Goal: Navigation & Orientation: Find specific page/section

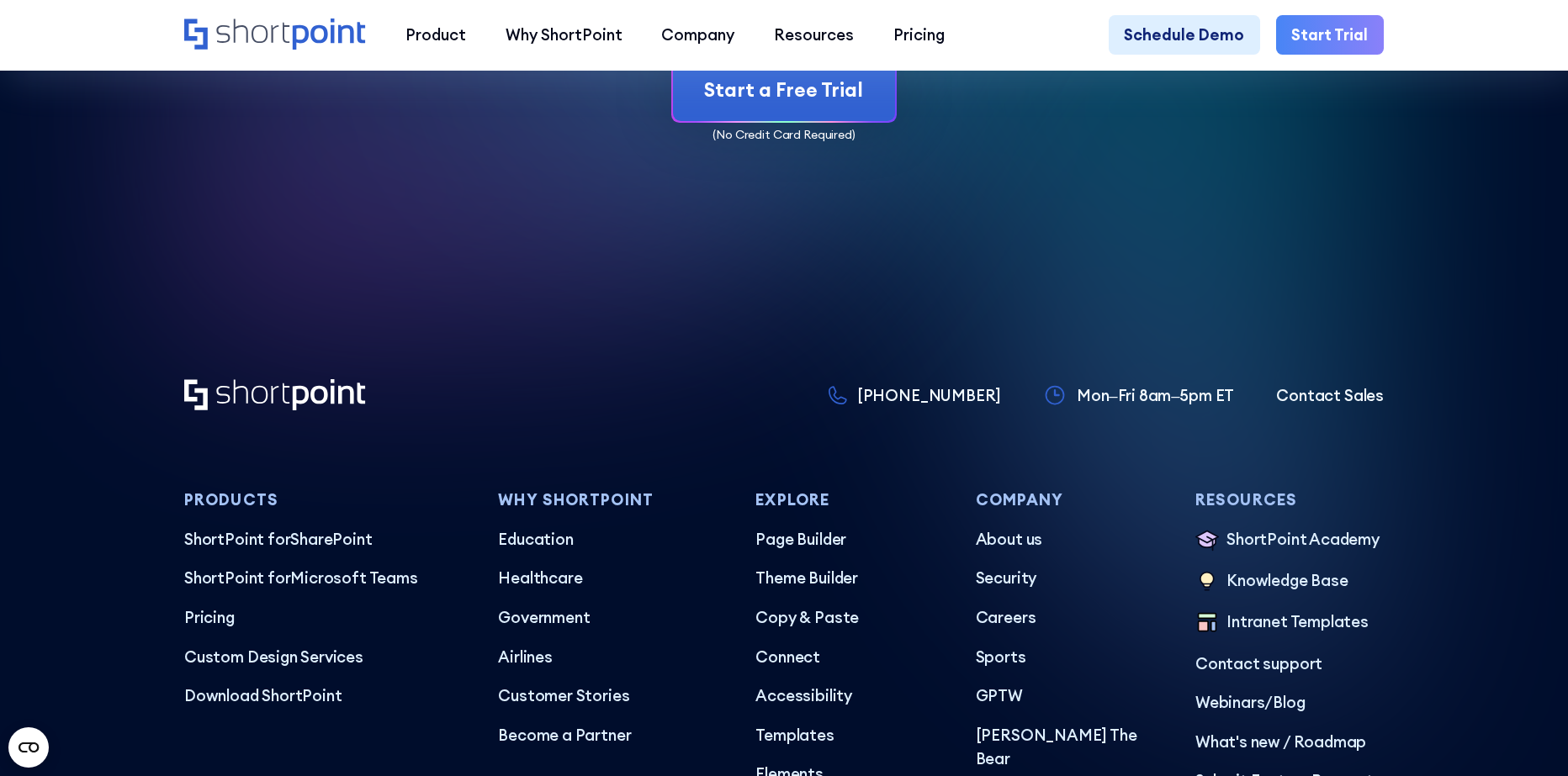
scroll to position [9249, 0]
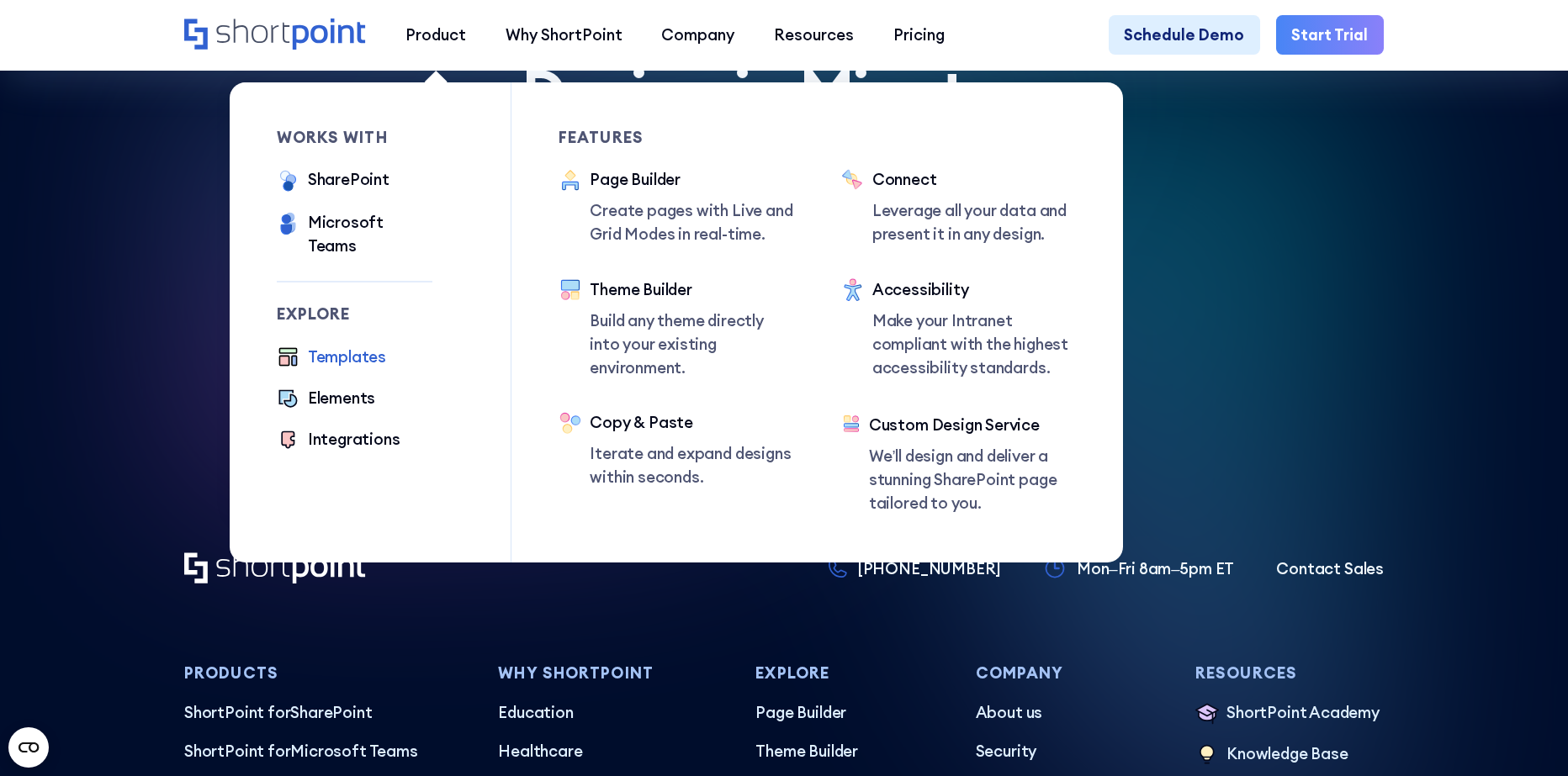
click at [339, 346] on div "Templates" at bounding box center [346, 357] width 78 height 23
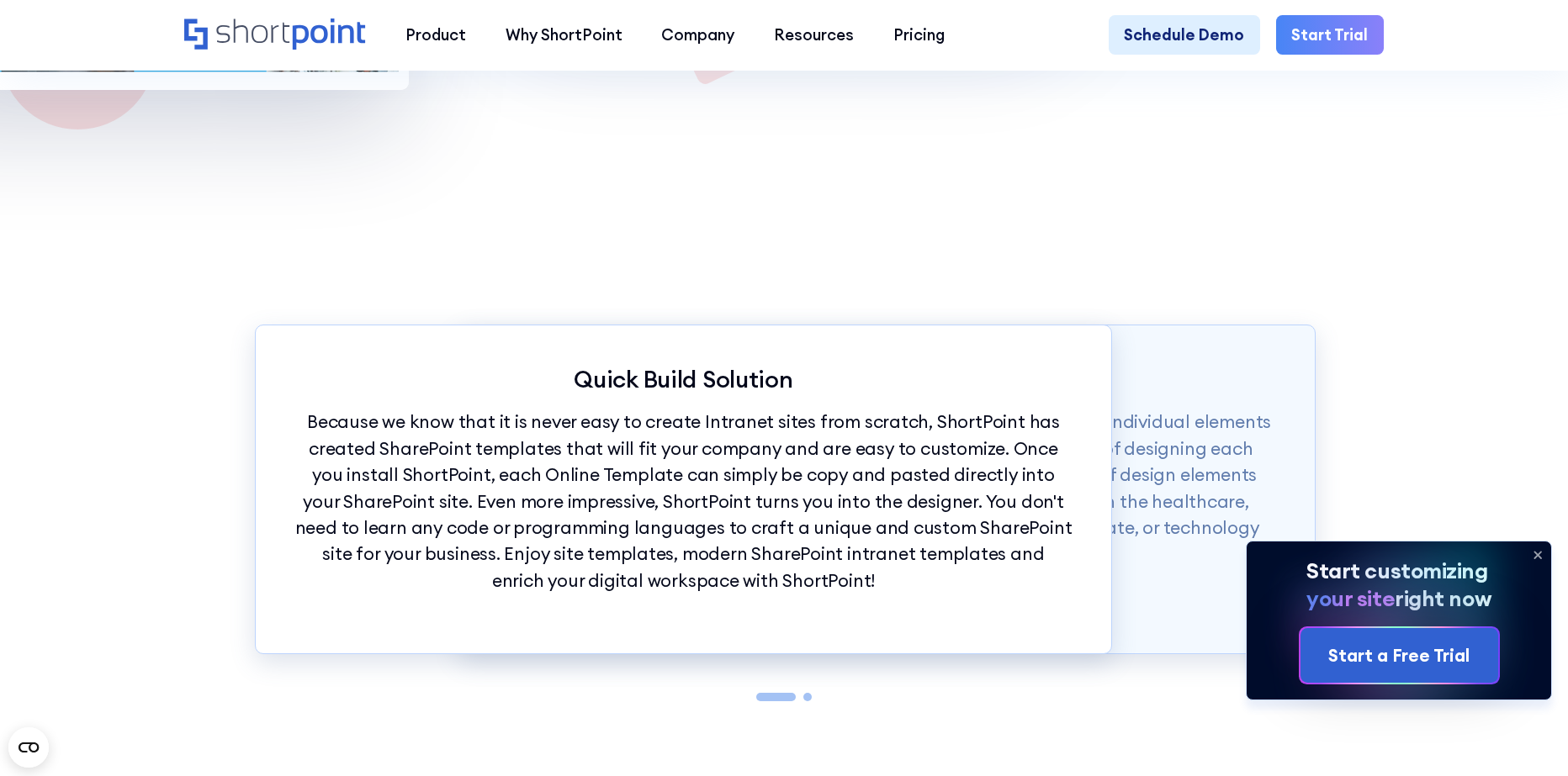
scroll to position [15042, 0]
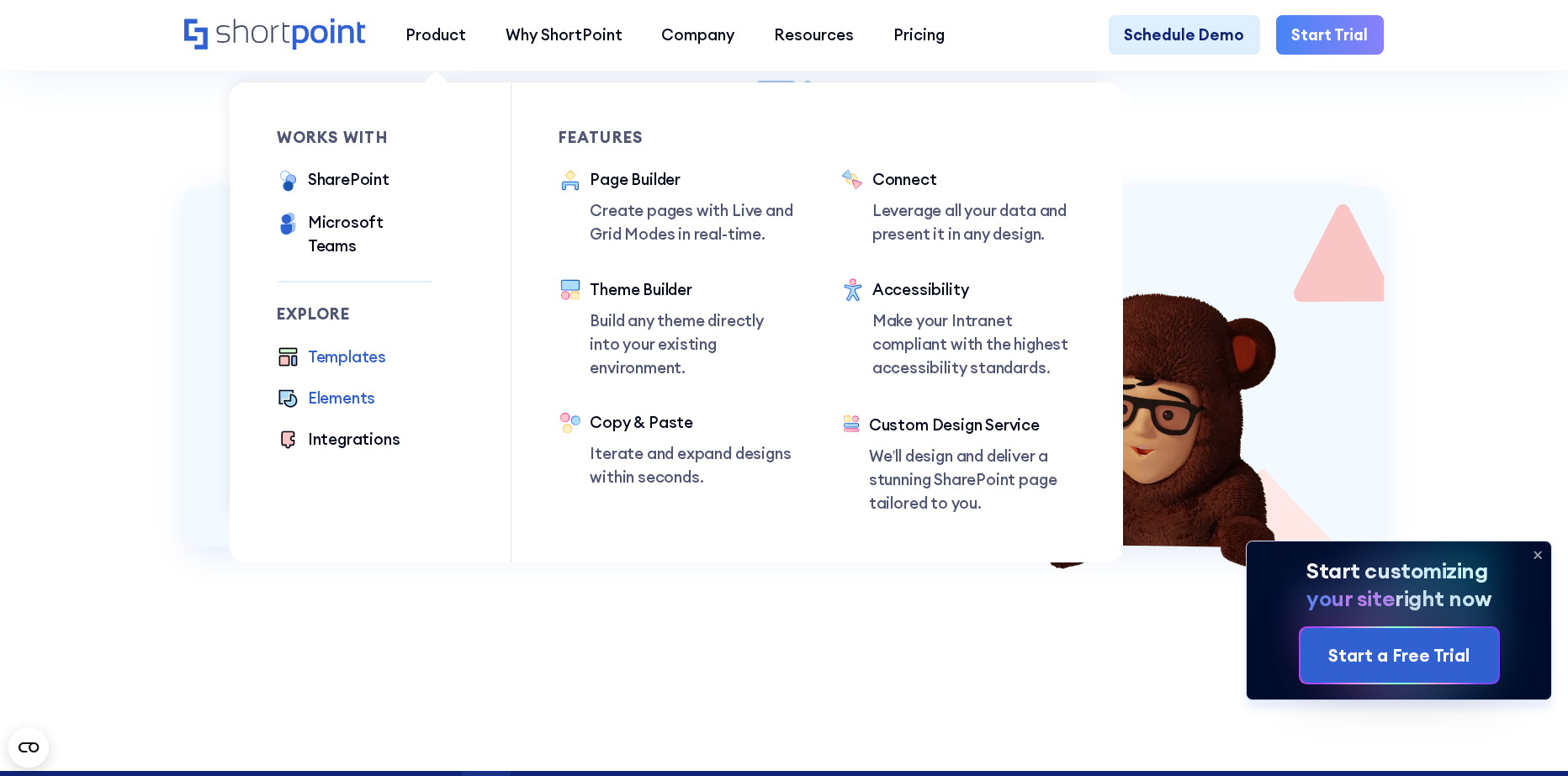
click at [330, 387] on div "Elements" at bounding box center [342, 398] width 69 height 23
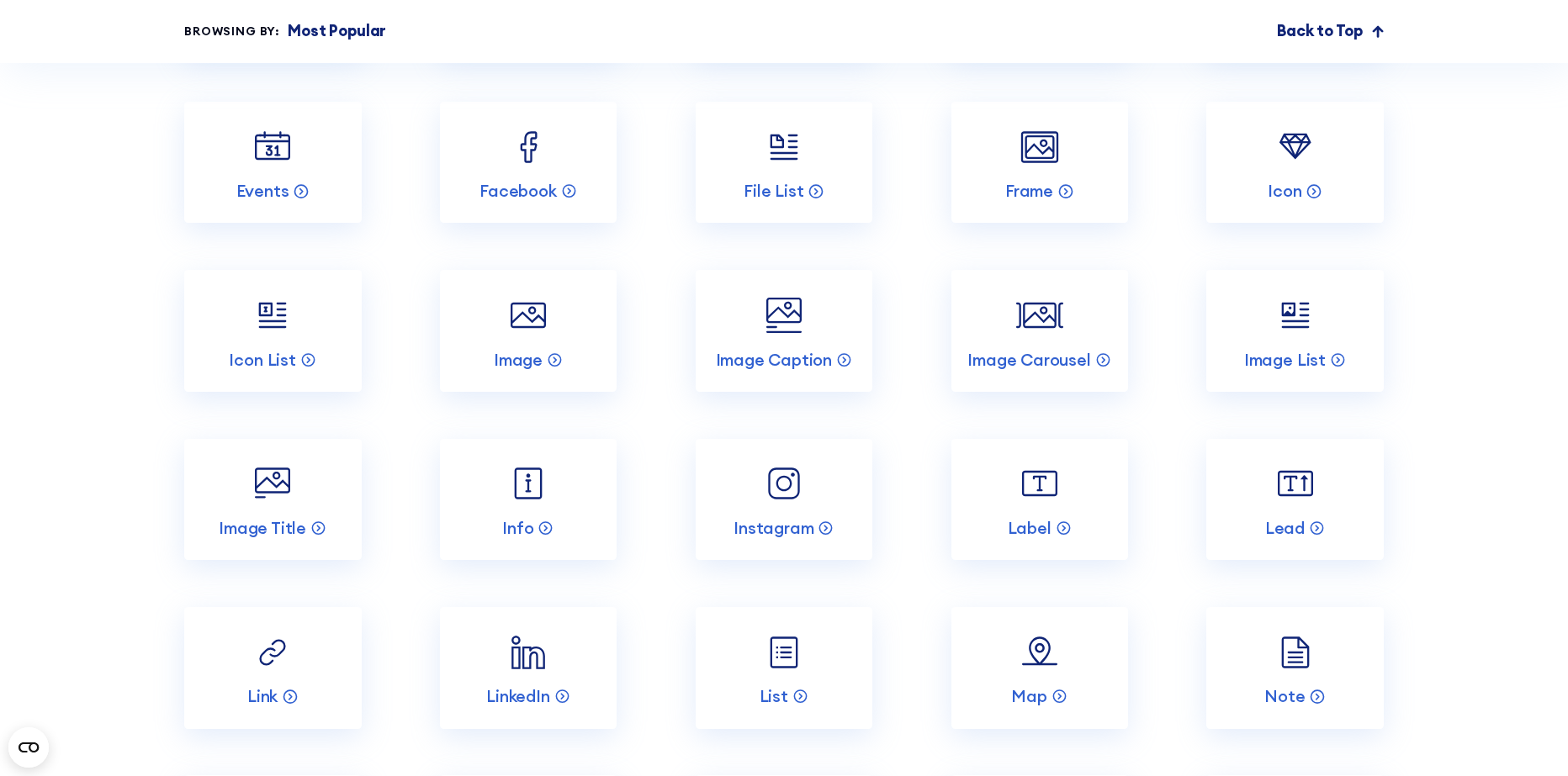
scroll to position [2701, 0]
